Goal: Check status

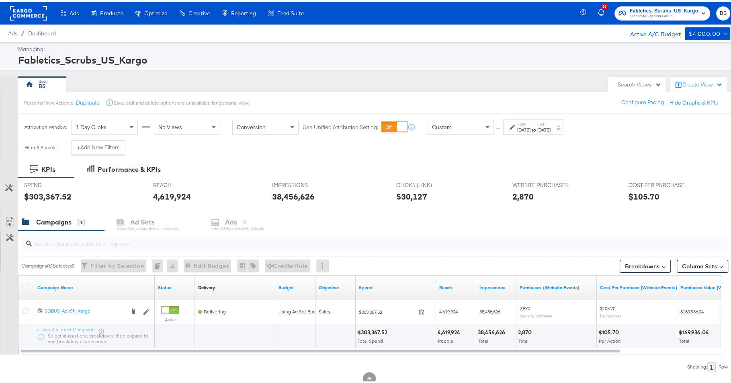
click at [537, 126] on strong "to" at bounding box center [534, 128] width 7 height 6
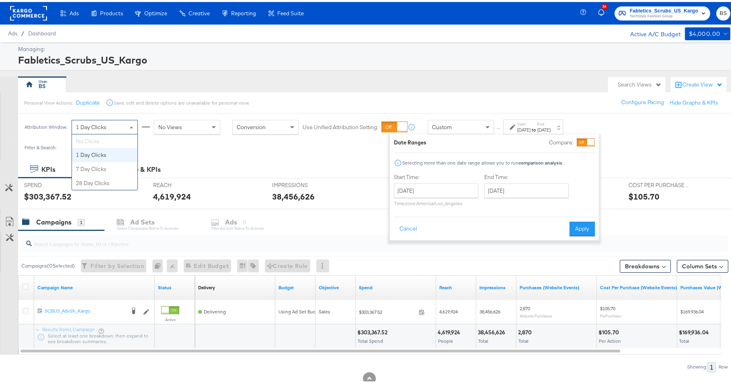
click at [124, 128] on div "1 Day Clicks" at bounding box center [105, 125] width 66 height 14
click at [426, 187] on input "December 31st 2024" at bounding box center [436, 188] width 84 height 14
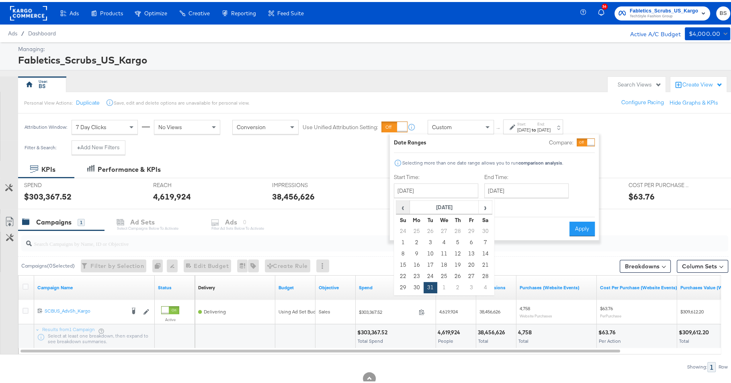
click at [402, 205] on span "‹" at bounding box center [403, 205] width 12 height 12
click at [487, 203] on span "›" at bounding box center [485, 205] width 12 height 12
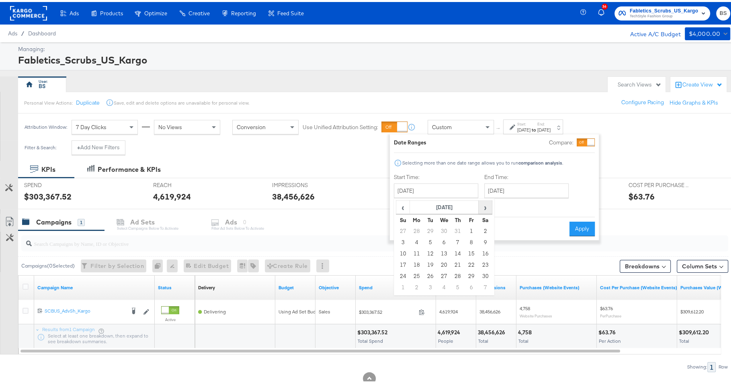
click at [487, 203] on span "›" at bounding box center [485, 205] width 12 height 12
click at [486, 203] on span "›" at bounding box center [485, 205] width 12 height 12
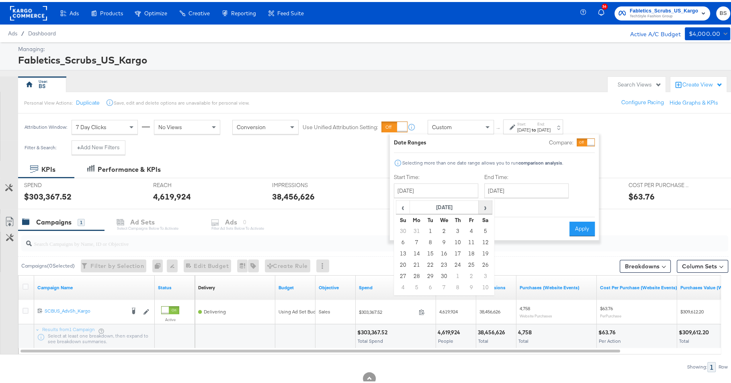
click at [486, 203] on span "›" at bounding box center [485, 205] width 12 height 12
click at [403, 239] on td "1" at bounding box center [403, 240] width 14 height 11
type input "June 1st 2025"
click at [523, 125] on div "Jun 1st 2025" at bounding box center [523, 128] width 13 height 6
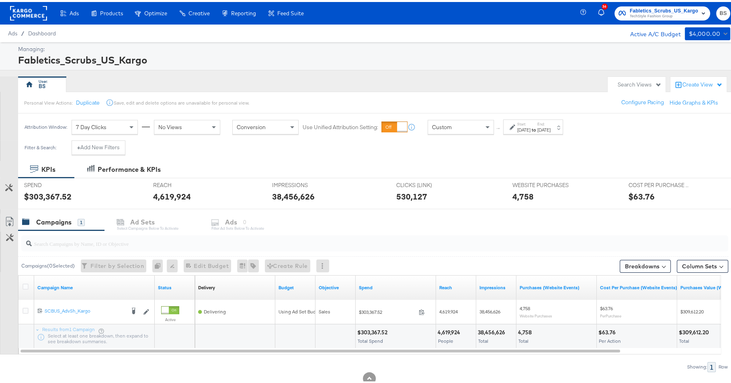
click at [515, 135] on div "Attribution Window: 7 Day Clicks No Views Conversion Use Unified Attribution Se…" at bounding box center [295, 124] width 555 height 27
click at [517, 129] on div "Jun 1st 2025" at bounding box center [523, 128] width 13 height 6
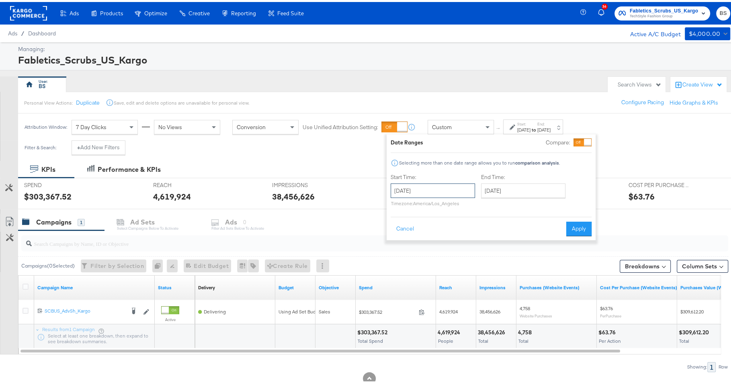
click at [445, 183] on input "June 1st 2025" at bounding box center [433, 188] width 84 height 14
click at [485, 205] on span "›" at bounding box center [482, 205] width 12 height 12
click at [425, 226] on td "1" at bounding box center [427, 228] width 14 height 11
type input "July 1st 2025"
click at [580, 225] on button "Apply" at bounding box center [577, 226] width 25 height 14
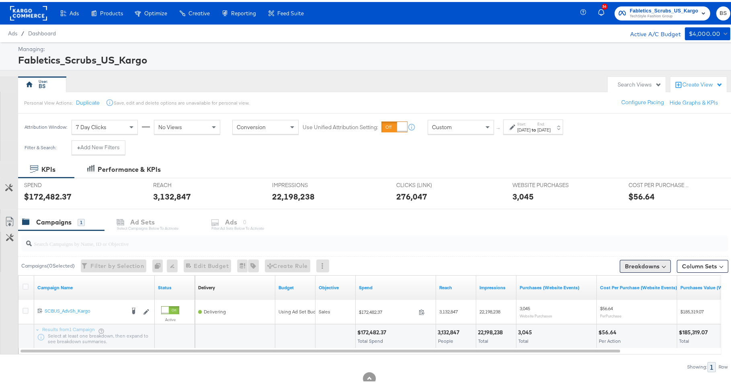
click at [635, 265] on button "Breakdowns" at bounding box center [645, 264] width 51 height 13
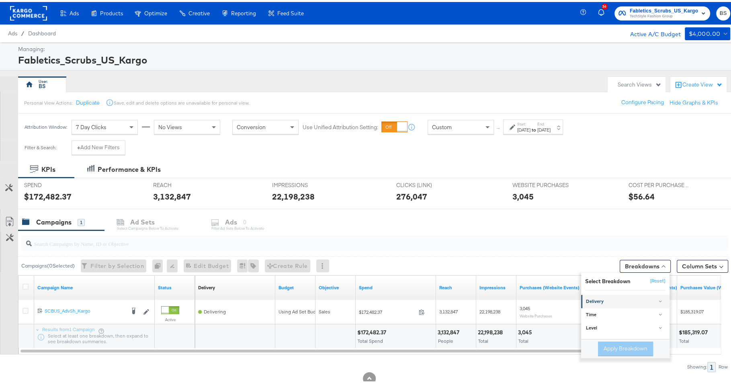
click at [593, 297] on div "Delivery" at bounding box center [626, 299] width 80 height 6
click at [598, 293] on div "Gender" at bounding box center [625, 293] width 87 height 8
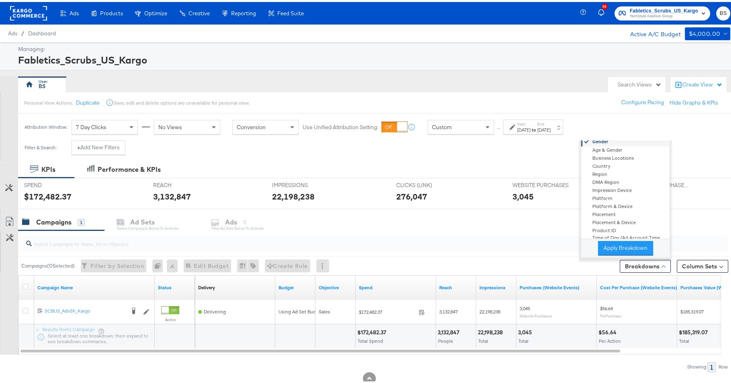
scroll to position [33, 0]
click at [614, 245] on button "Apply Breakdown" at bounding box center [625, 246] width 55 height 14
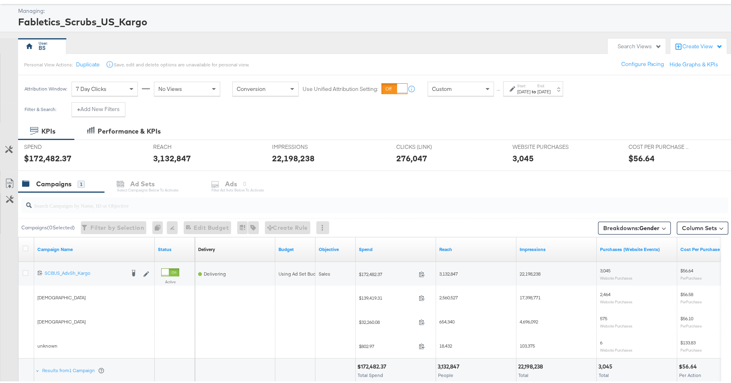
scroll to position [93, 0]
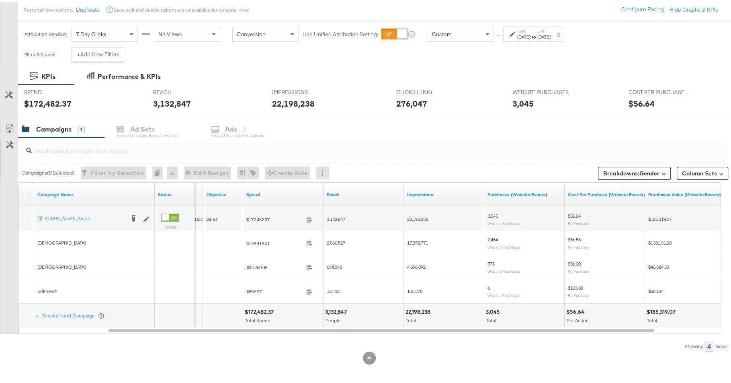
click at [479, 33] on div "Custom" at bounding box center [461, 32] width 66 height 14
click at [531, 34] on div "Jul 1st 2025" at bounding box center [523, 35] width 13 height 6
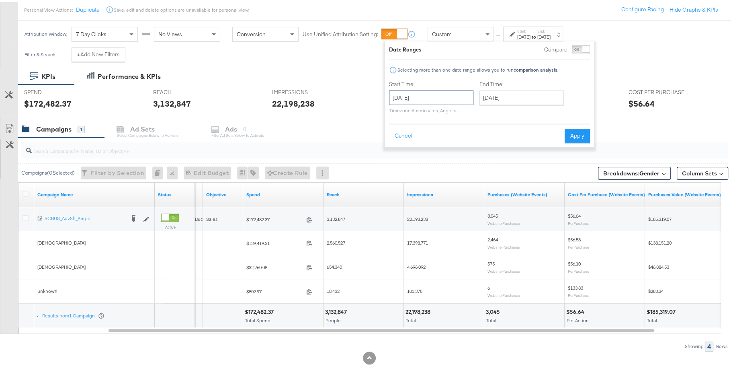
click at [441, 88] on input "July 1st 2025" at bounding box center [431, 95] width 84 height 14
click at [400, 113] on span "‹" at bounding box center [398, 112] width 12 height 12
click at [399, 143] on td "1" at bounding box center [398, 147] width 14 height 11
type input "June 1st 2025"
click at [491, 98] on input "August 25th 2025" at bounding box center [523, 95] width 84 height 14
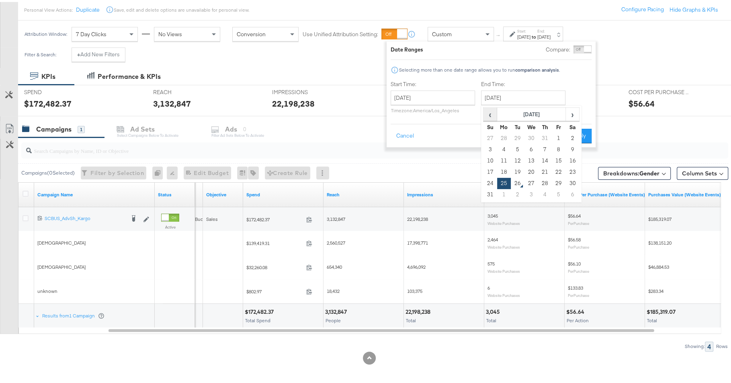
click at [484, 117] on span "‹" at bounding box center [490, 112] width 12 height 12
click at [490, 115] on span "‹" at bounding box center [490, 112] width 12 height 12
click at [506, 188] on td "30" at bounding box center [504, 192] width 14 height 11
type input "June 30th 2025"
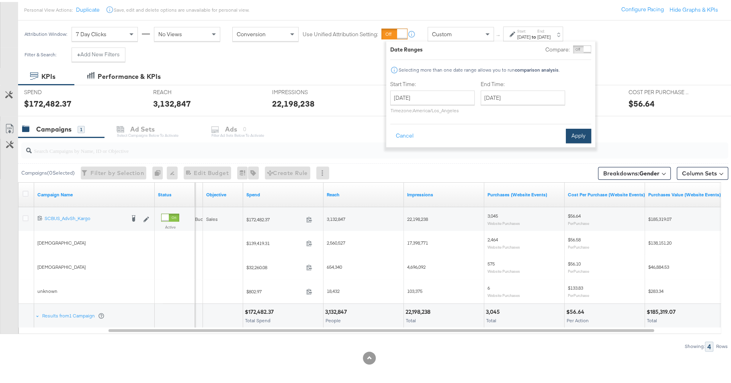
click at [574, 135] on button "Apply" at bounding box center [578, 134] width 25 height 14
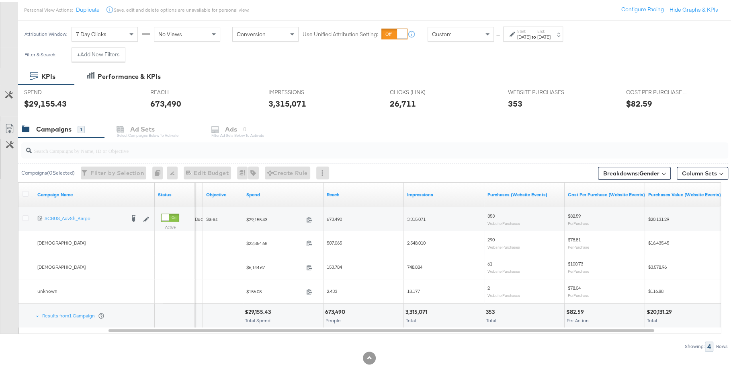
click at [548, 27] on div "Start: Jun 1st 2025 to End: Jun 30th 2025" at bounding box center [533, 33] width 33 height 12
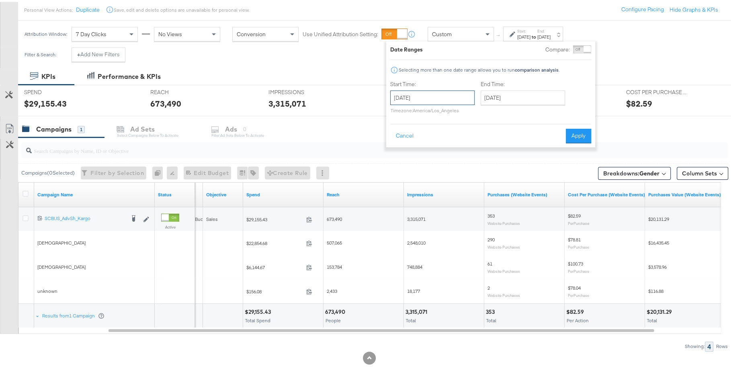
click at [429, 96] on input "June 1st 2025" at bounding box center [432, 95] width 84 height 14
click at [399, 114] on span "‹" at bounding box center [399, 112] width 12 height 12
click at [451, 136] on td "1" at bounding box center [454, 136] width 14 height 11
type input "[DATE]"
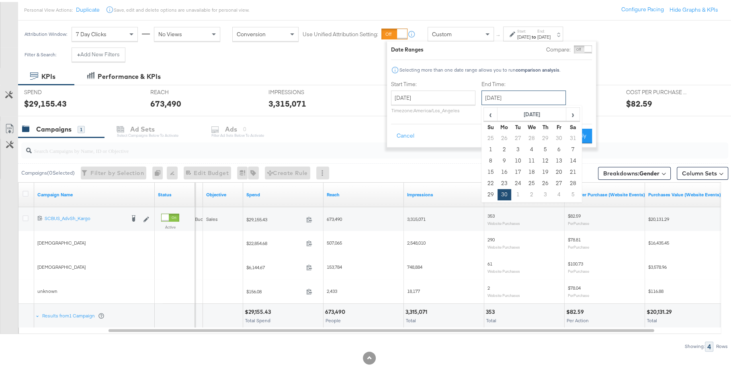
click at [508, 98] on input "June 30th 2025" at bounding box center [524, 95] width 84 height 14
click at [572, 135] on td "31" at bounding box center [573, 136] width 14 height 11
click at [535, 94] on input "[DATE]" at bounding box center [521, 95] width 84 height 14
click at [568, 177] on td "31" at bounding box center [571, 181] width 14 height 11
type input "May 31st 2025"
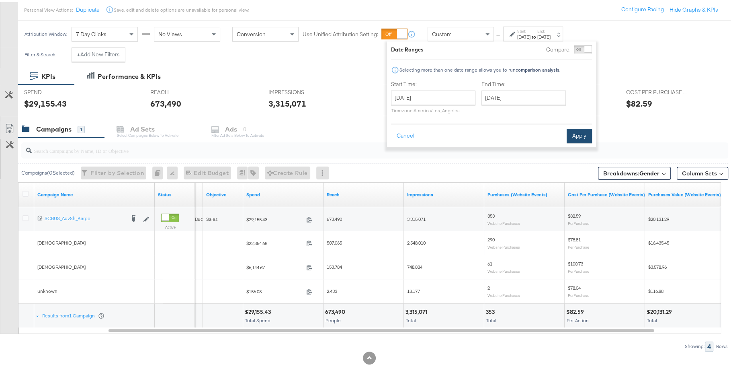
click at [571, 131] on button "Apply" at bounding box center [579, 134] width 25 height 14
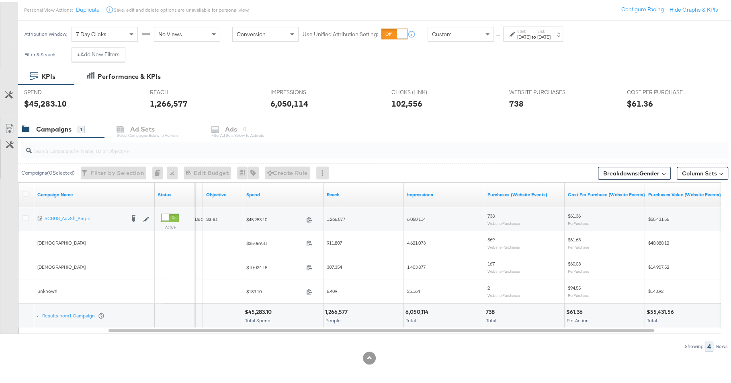
click at [527, 32] on div "[DATE]" at bounding box center [523, 35] width 13 height 6
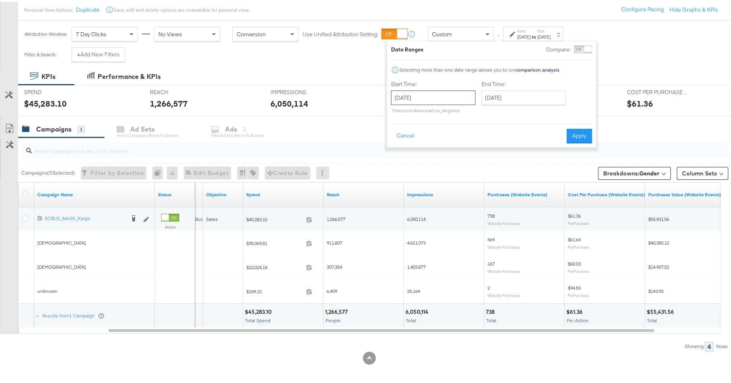
click at [440, 96] on input "[DATE]" at bounding box center [433, 95] width 84 height 14
click at [395, 112] on span "‹" at bounding box center [400, 112] width 12 height 12
click at [428, 133] on td "1" at bounding box center [428, 136] width 14 height 11
type input "April 1st 2025"
click at [549, 93] on input "May 31st 2025" at bounding box center [522, 95] width 84 height 14
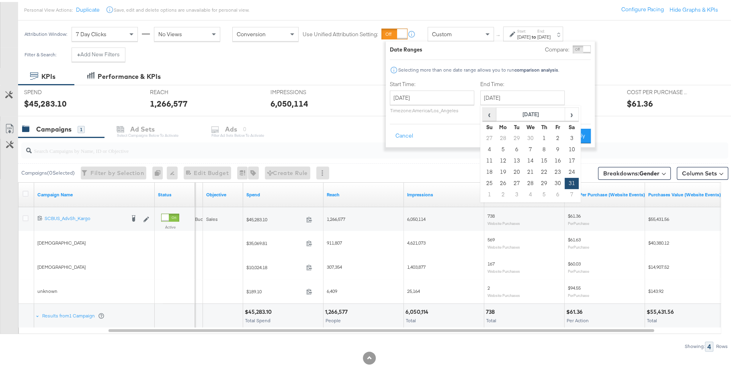
click at [490, 110] on span "‹" at bounding box center [489, 112] width 12 height 12
click at [532, 179] on td "30" at bounding box center [531, 181] width 14 height 11
type input "April 30th 2025"
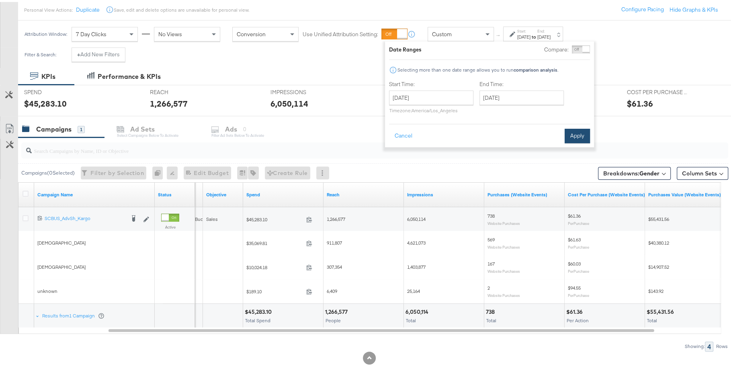
click at [580, 130] on button "Apply" at bounding box center [577, 134] width 25 height 14
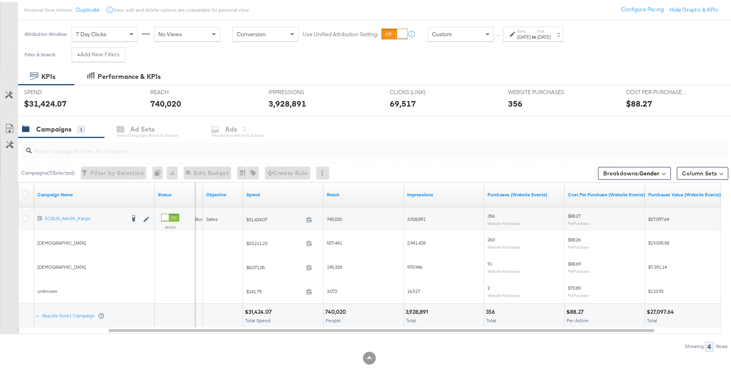
click at [546, 28] on div "Start: Apr 1st 2025 to End: Apr 30th 2025" at bounding box center [533, 33] width 33 height 12
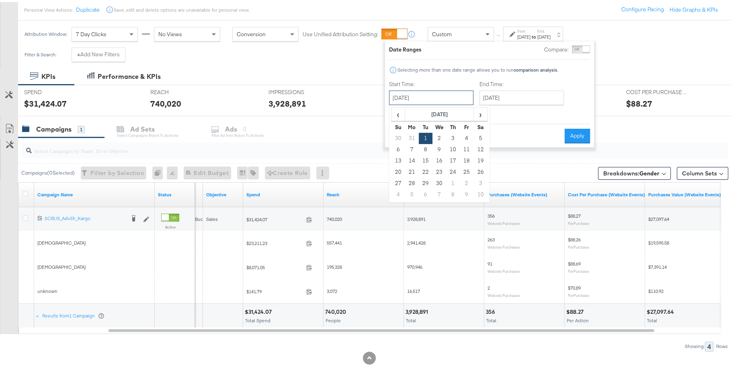
click at [445, 90] on input "April 1st 2025" at bounding box center [431, 95] width 84 height 14
click at [515, 95] on input "April 30th 2025" at bounding box center [521, 95] width 84 height 14
click at [438, 96] on input "April 1st 2025" at bounding box center [431, 95] width 84 height 14
click at [394, 112] on span "‹" at bounding box center [398, 112] width 12 height 12
click at [482, 135] on td "1" at bounding box center [480, 136] width 14 height 11
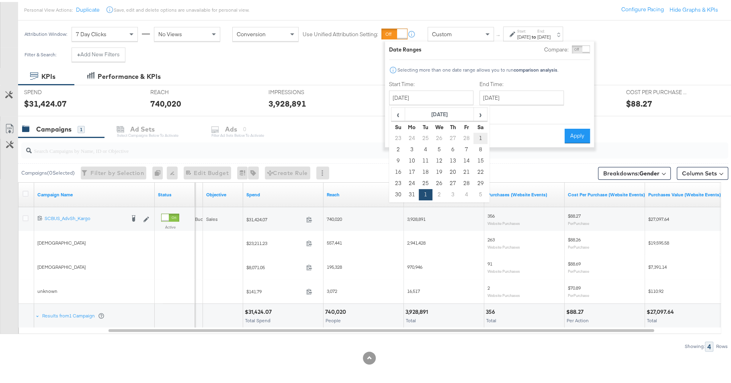
type input "March 1st 2025"
click at [512, 103] on div "End Time: April 30th 2025 ‹ April 2025 › Su Mo Tu We Th Fr Sa 30 31 1 2 3 4 5 6…" at bounding box center [524, 96] width 88 height 37
click at [512, 100] on input "April 30th 2025" at bounding box center [522, 95] width 84 height 14
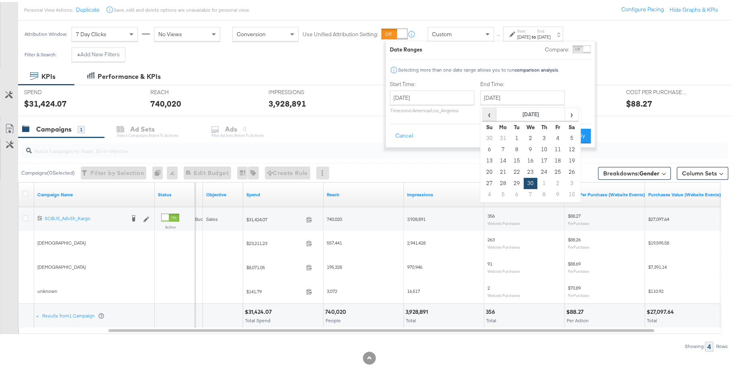
click at [491, 112] on span "‹" at bounding box center [489, 112] width 12 height 12
click at [501, 190] on td "31" at bounding box center [503, 192] width 14 height 11
type input "March 31st 2025"
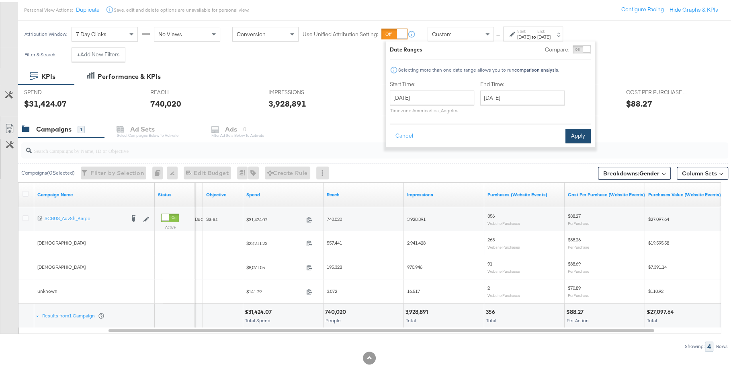
click at [582, 129] on button "Apply" at bounding box center [578, 134] width 25 height 14
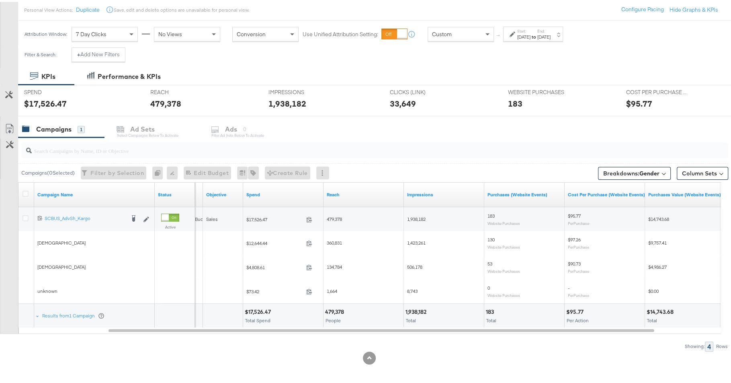
click at [531, 27] on label "Start:" at bounding box center [523, 29] width 13 height 5
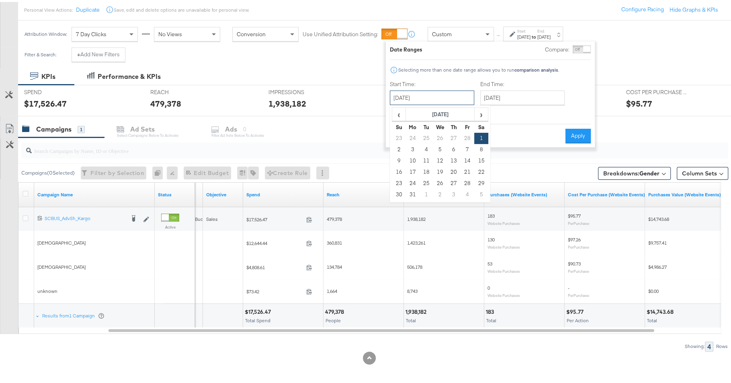
click at [442, 90] on input "March 1st 2025" at bounding box center [432, 95] width 84 height 14
click at [398, 111] on span "‹" at bounding box center [399, 112] width 12 height 12
click at [476, 133] on td "1" at bounding box center [481, 136] width 14 height 11
type input "February 1st 2025"
click at [502, 92] on input "March 31st 2025" at bounding box center [522, 95] width 84 height 14
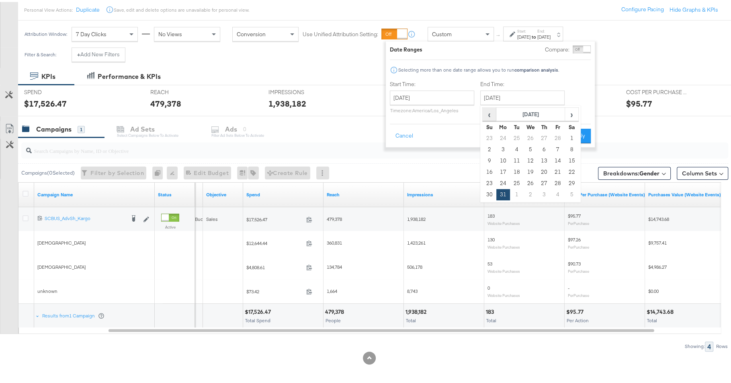
click at [490, 111] on span "‹" at bounding box center [489, 112] width 12 height 12
click at [556, 181] on td "28" at bounding box center [558, 181] width 14 height 11
type input "February 28th 2025"
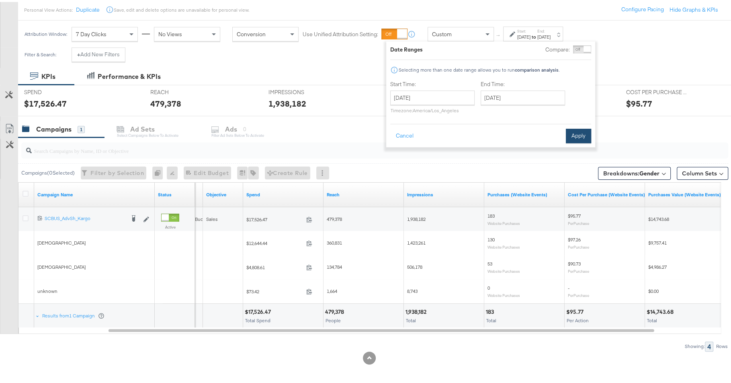
click at [574, 139] on button "Apply" at bounding box center [578, 134] width 25 height 14
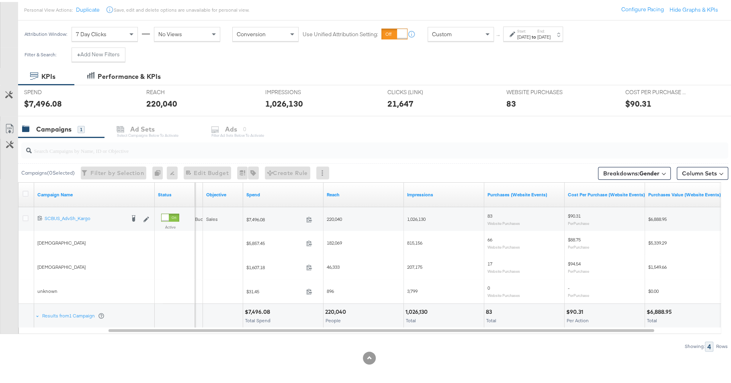
click at [531, 33] on div "Feb 1st 2025" at bounding box center [523, 35] width 13 height 6
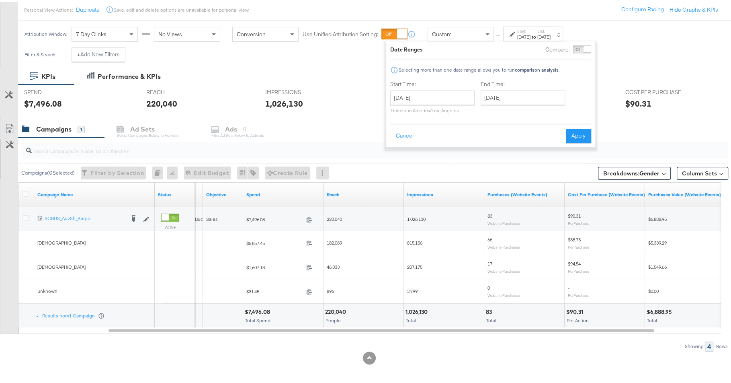
click at [431, 102] on div "February 1st 2025 ‹ February 2025 › Su Mo Tu We Th Fr Sa 26 27 28 29 30 31 1 2 …" at bounding box center [432, 99] width 84 height 23
click at [442, 97] on input "February 1st 2025" at bounding box center [432, 95] width 84 height 14
click at [509, 97] on input "February 28th 2025" at bounding box center [523, 95] width 84 height 14
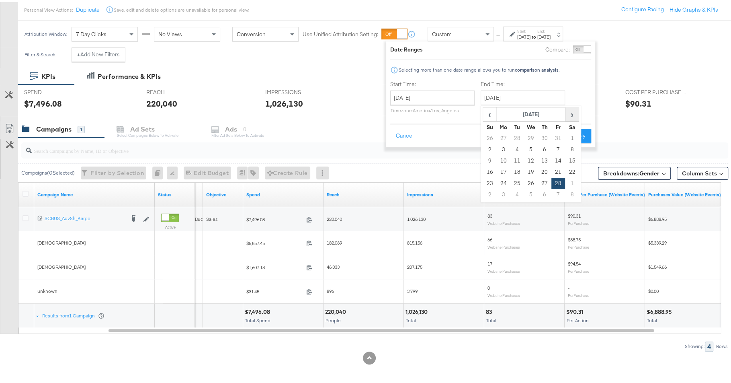
click at [568, 114] on span "›" at bounding box center [572, 112] width 12 height 12
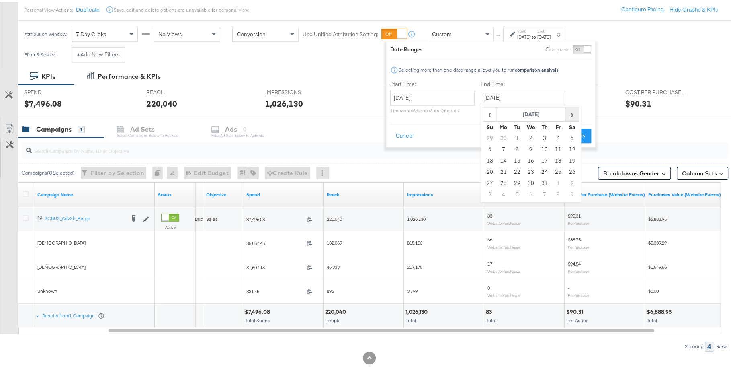
click at [568, 114] on span "›" at bounding box center [572, 112] width 12 height 12
click at [503, 180] on td "25" at bounding box center [504, 181] width 14 height 11
type input "August 25th 2025"
click at [574, 133] on button "Apply" at bounding box center [578, 134] width 25 height 14
